Goal: Find specific page/section: Find specific page/section

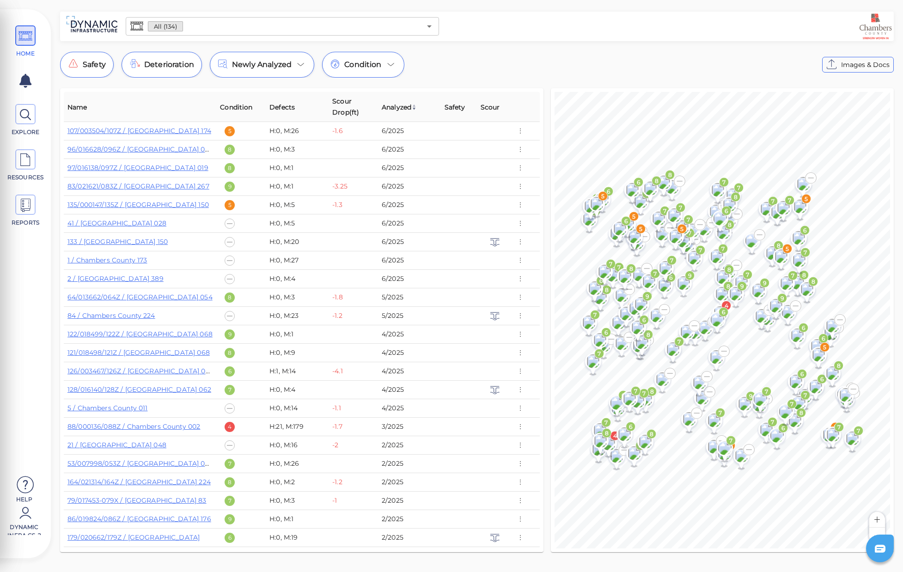
click at [552, 70] on div "Safety Deterioration Newly Analyzed Condition Images & Docs" at bounding box center [477, 65] width 834 height 26
click at [341, 108] on span "Scour Drop(ft)" at bounding box center [353, 107] width 42 height 22
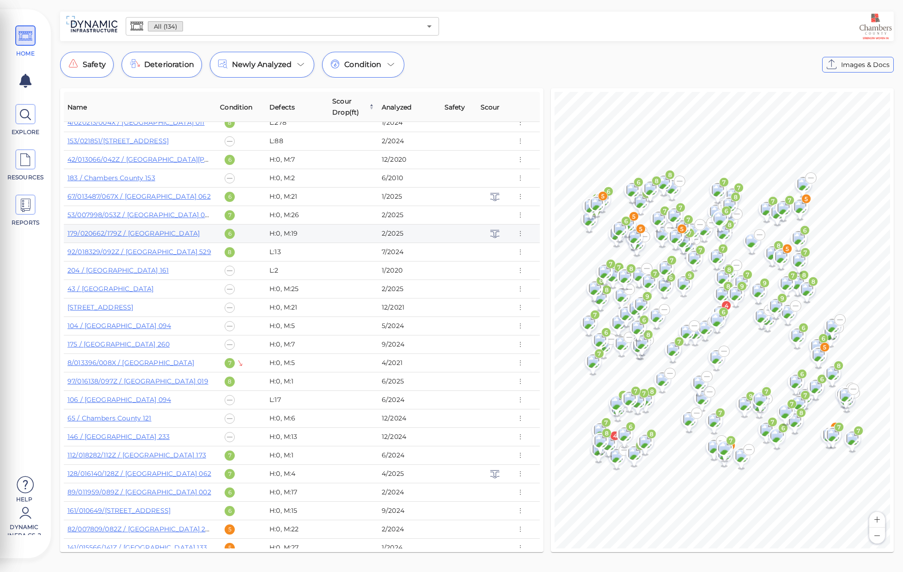
scroll to position [2051, 0]
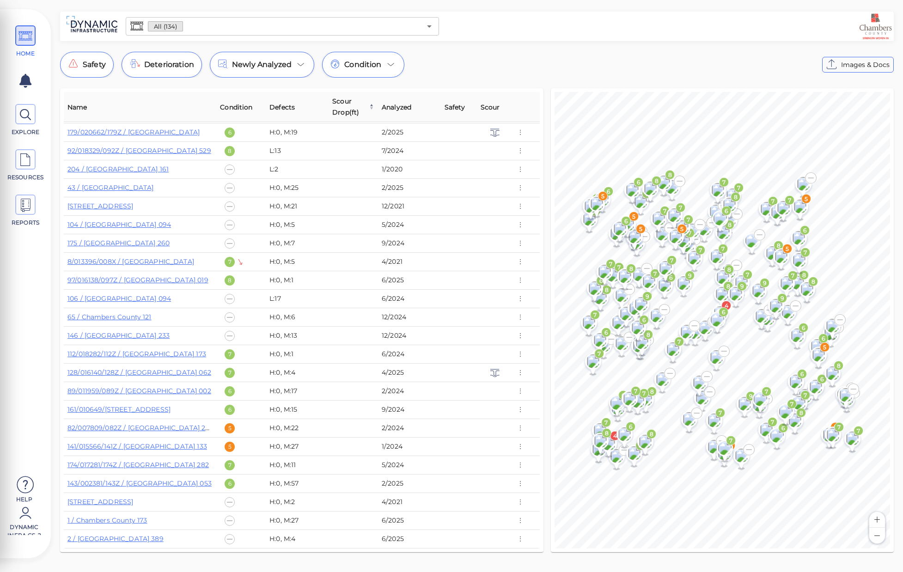
click at [522, 22] on div at bounding box center [667, 26] width 449 height 26
click at [350, 108] on span "Scour Drop(ft)" at bounding box center [353, 107] width 42 height 22
click at [349, 111] on span "Scour Drop(ft)" at bounding box center [353, 107] width 42 height 22
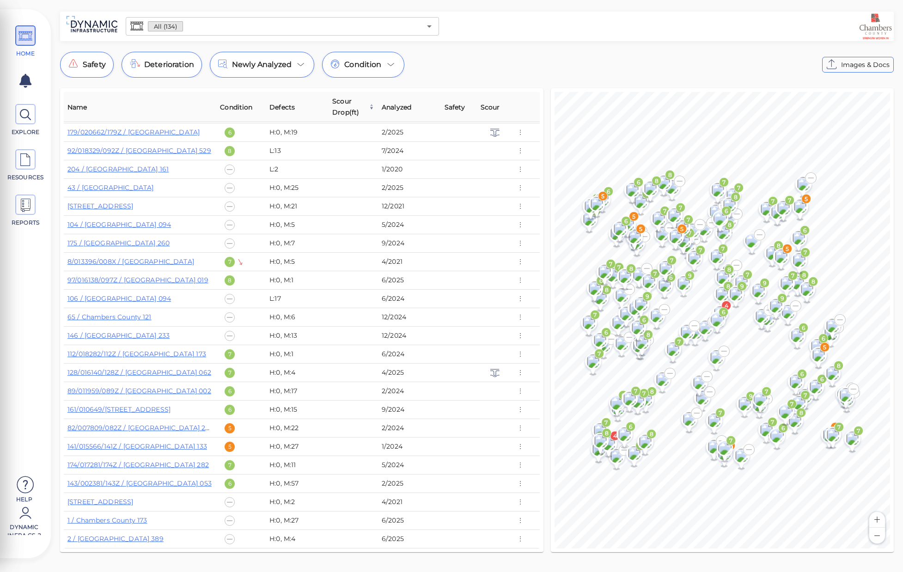
click at [349, 111] on span "Scour Drop(ft)" at bounding box center [353, 107] width 42 height 22
click at [346, 116] on span "Scour Drop(ft)" at bounding box center [353, 107] width 42 height 22
click at [503, 107] on th "Scour" at bounding box center [495, 107] width 36 height 30
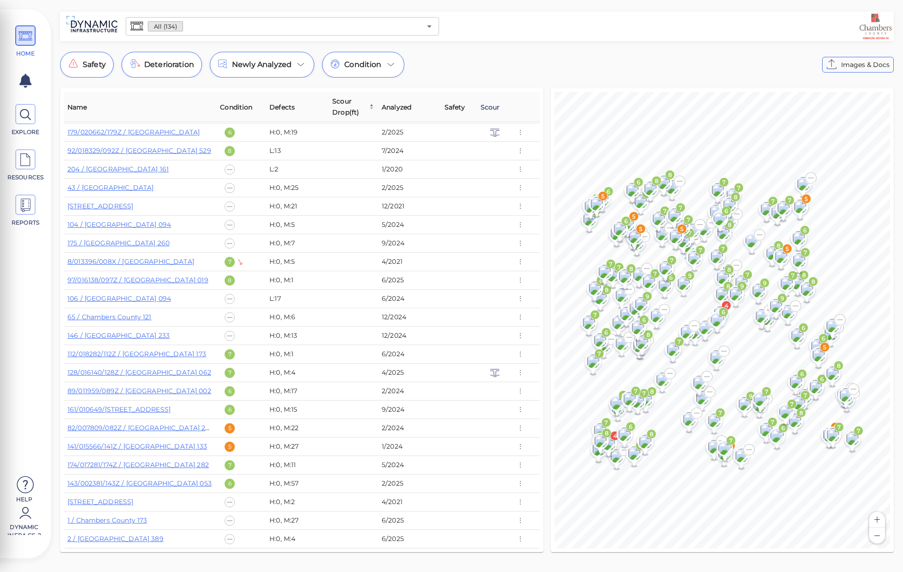
click at [493, 111] on span "Scour" at bounding box center [490, 107] width 19 height 11
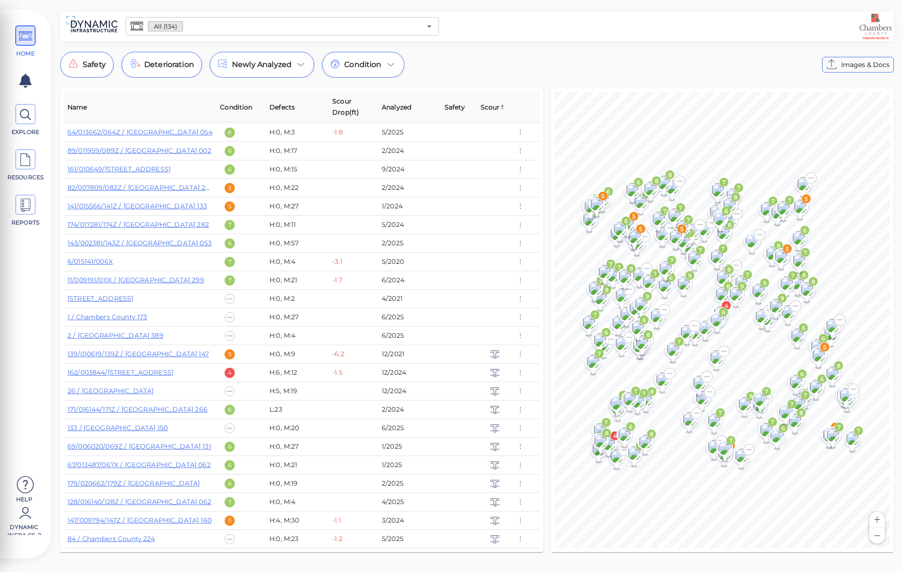
scroll to position [1533, 0]
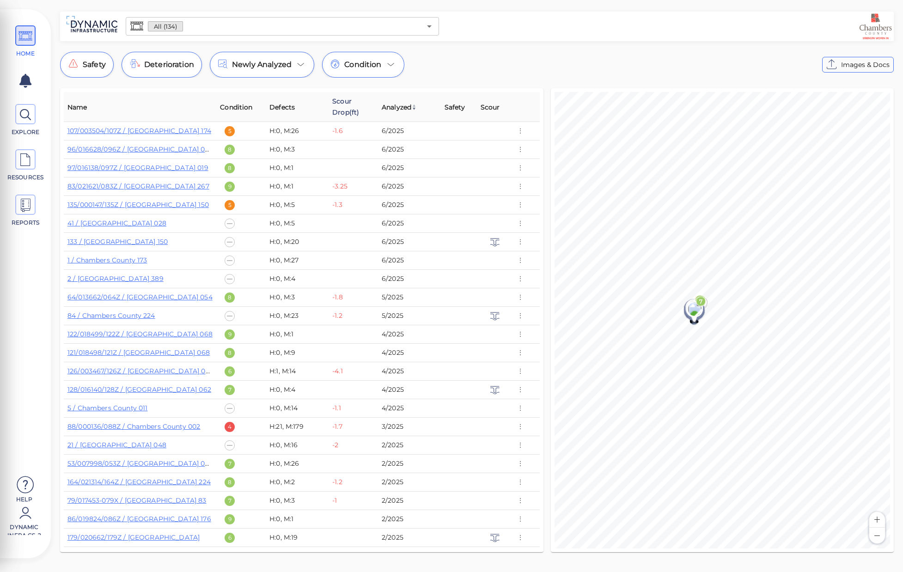
click at [353, 109] on span "Scour Drop(ft)" at bounding box center [353, 107] width 42 height 22
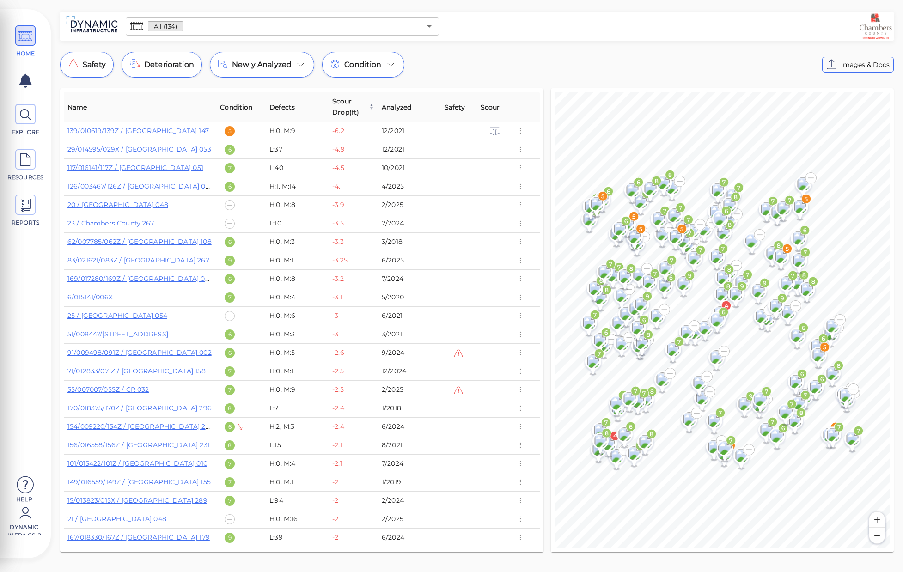
drag, startPoint x: 46, startPoint y: 11, endPoint x: 59, endPoint y: 2, distance: 16.0
click at [46, 11] on div "HOME EXPLORE RESOURCES REPORTS Help Dynamic Infra CS-2 How to My Display Settin…" at bounding box center [451, 286] width 903 height 572
